Goal: Find specific fact: Find specific fact

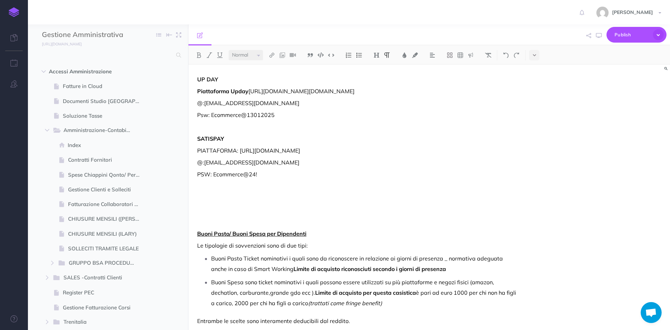
select select "null"
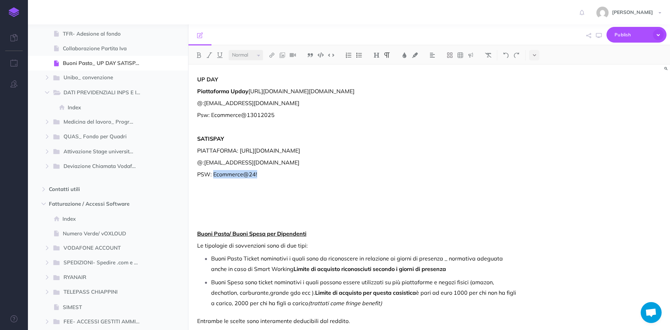
click at [15, 15] on img at bounding box center [14, 12] width 10 height 10
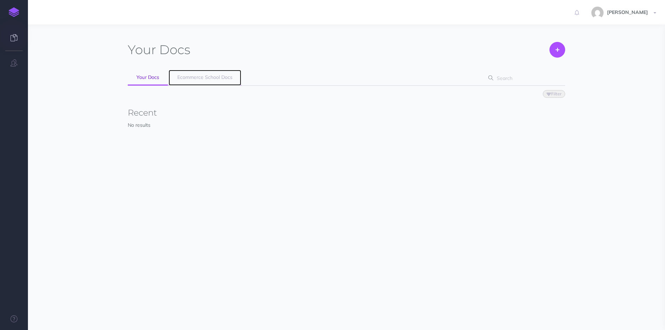
click at [199, 80] on span "Ecommerce School Docs" at bounding box center [204, 77] width 55 height 6
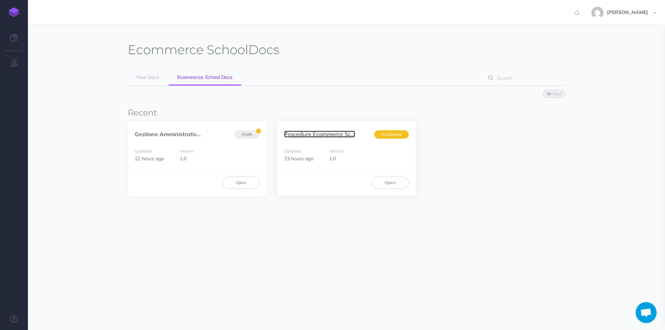
click at [304, 136] on link "Procedure Ecommerce Sc..." at bounding box center [319, 134] width 71 height 7
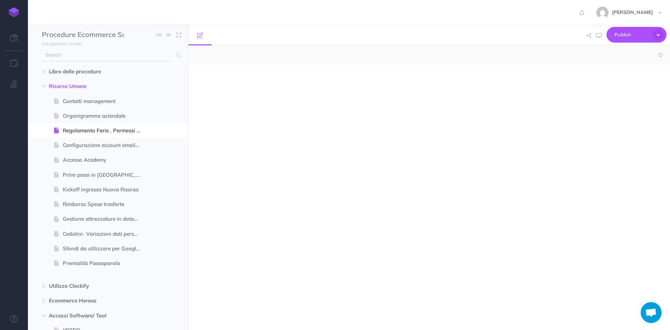
click at [127, 61] on input "text" at bounding box center [107, 55] width 130 height 13
type input "soc"
select select "null"
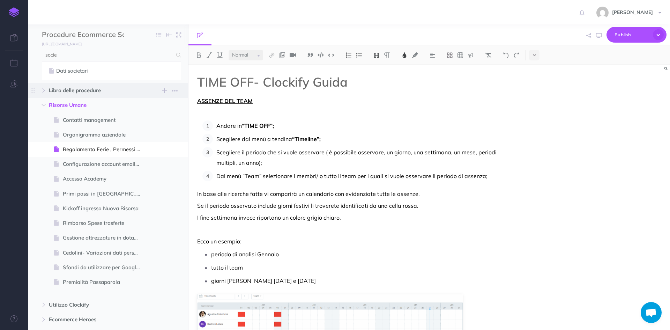
type input "socie"
click at [65, 70] on link "Dati societari" at bounding box center [111, 71] width 129 height 8
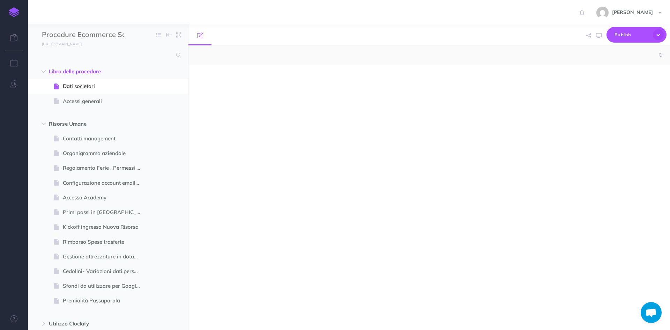
scroll to position [23, 0]
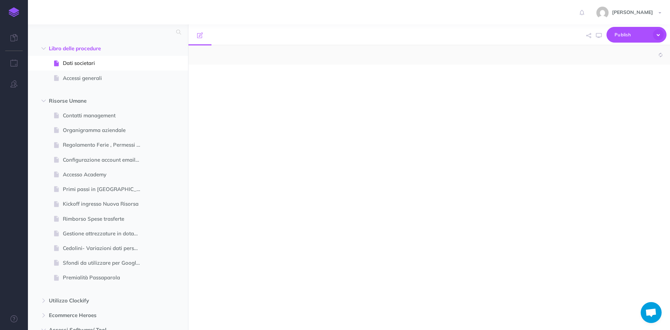
select select "null"
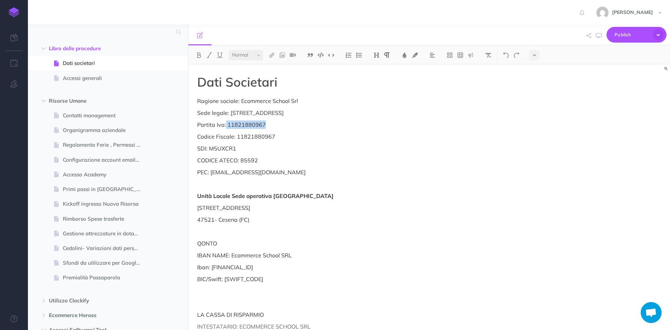
drag, startPoint x: 271, startPoint y: 125, endPoint x: 226, endPoint y: 126, distance: 44.7
click at [226, 126] on p "Partita Iva: 11821880967" at bounding box center [357, 124] width 320 height 8
click at [337, 127] on p "Partita Iva: 11821880967" at bounding box center [357, 124] width 320 height 8
drag, startPoint x: 262, startPoint y: 126, endPoint x: 228, endPoint y: 125, distance: 34.6
click at [228, 125] on p "Partita Iva: 11821880967" at bounding box center [357, 124] width 320 height 8
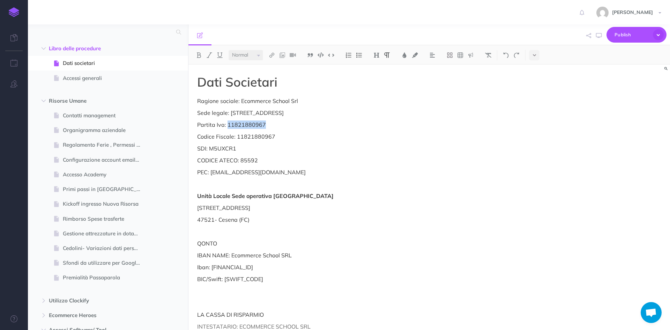
copy p "11821880967"
